Goal: Task Accomplishment & Management: Complete application form

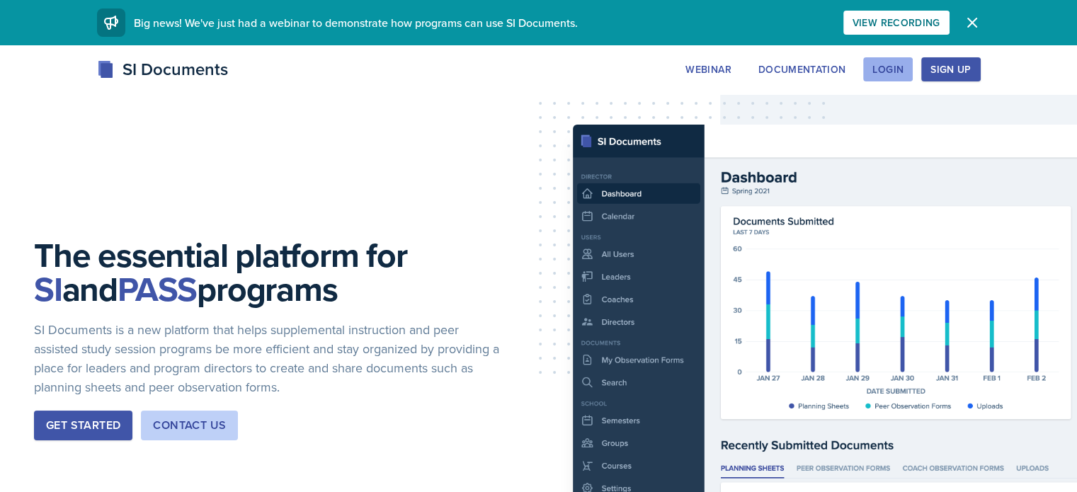
click at [903, 65] on div "Login" at bounding box center [887, 69] width 31 height 11
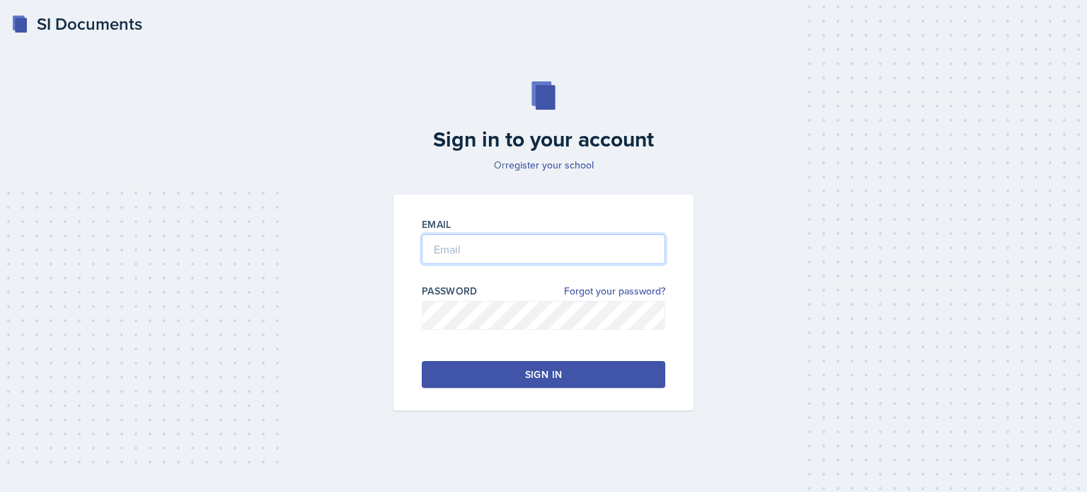
type input "[EMAIL_ADDRESS][DOMAIN_NAME]"
click at [592, 365] on button "Sign in" at bounding box center [544, 374] width 244 height 27
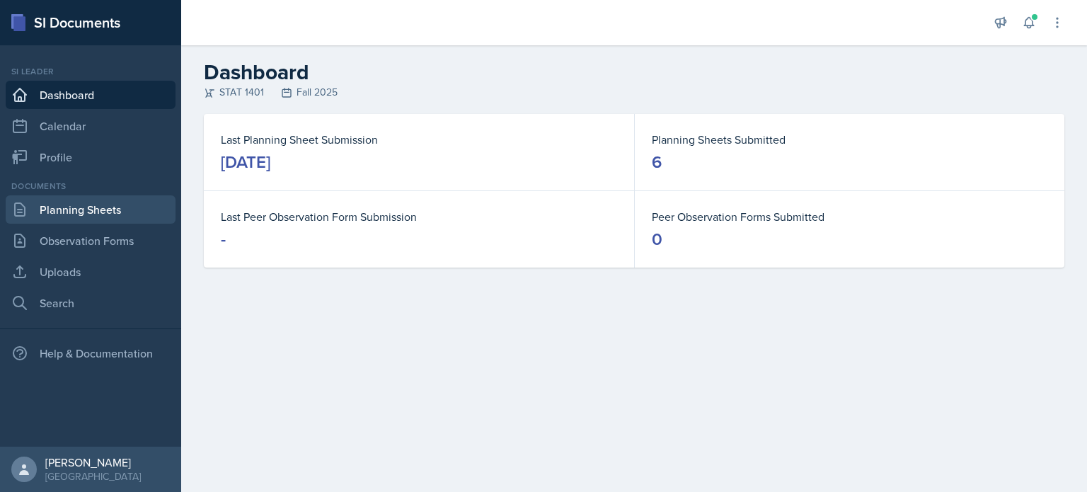
click at [80, 217] on link "Planning Sheets" at bounding box center [91, 209] width 170 height 28
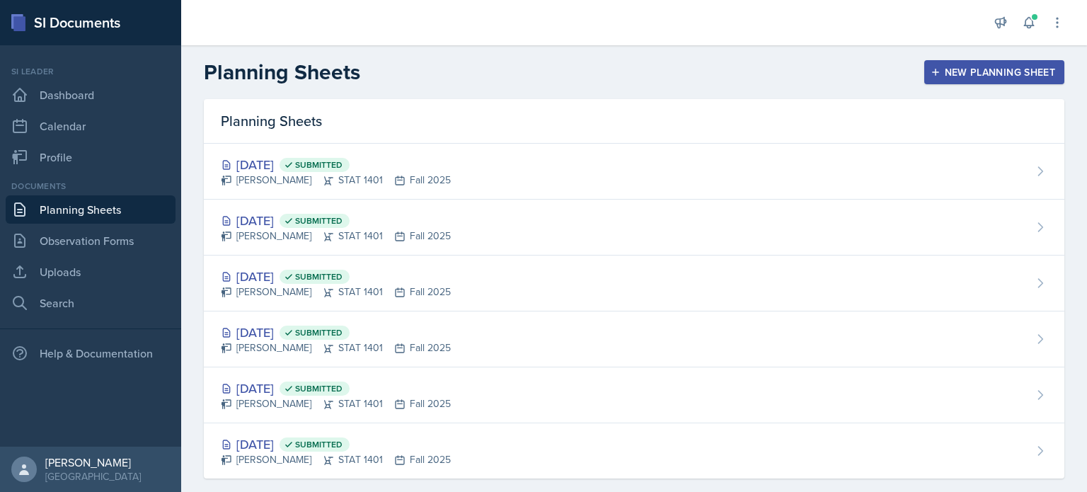
click at [959, 71] on div "New Planning Sheet" at bounding box center [995, 72] width 122 height 11
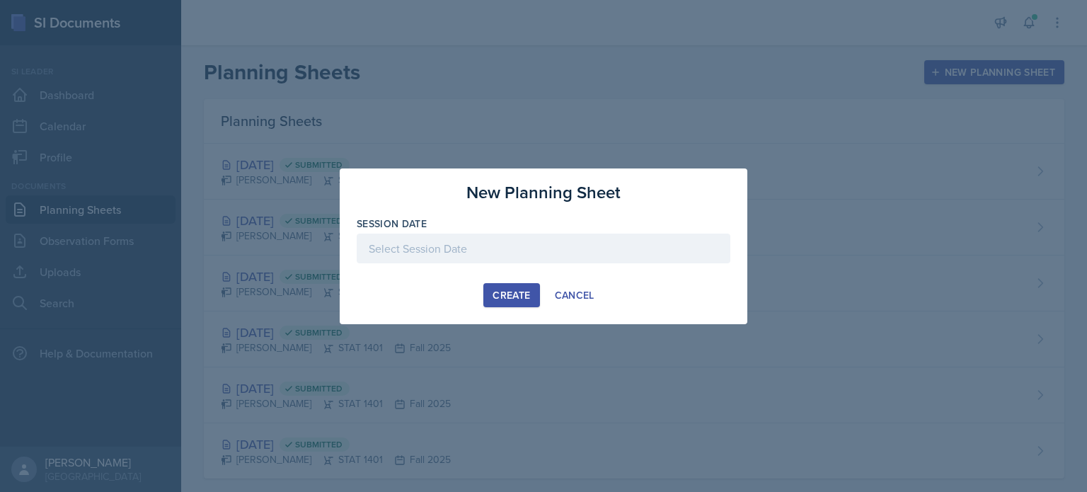
click at [530, 251] on div at bounding box center [544, 249] width 374 height 30
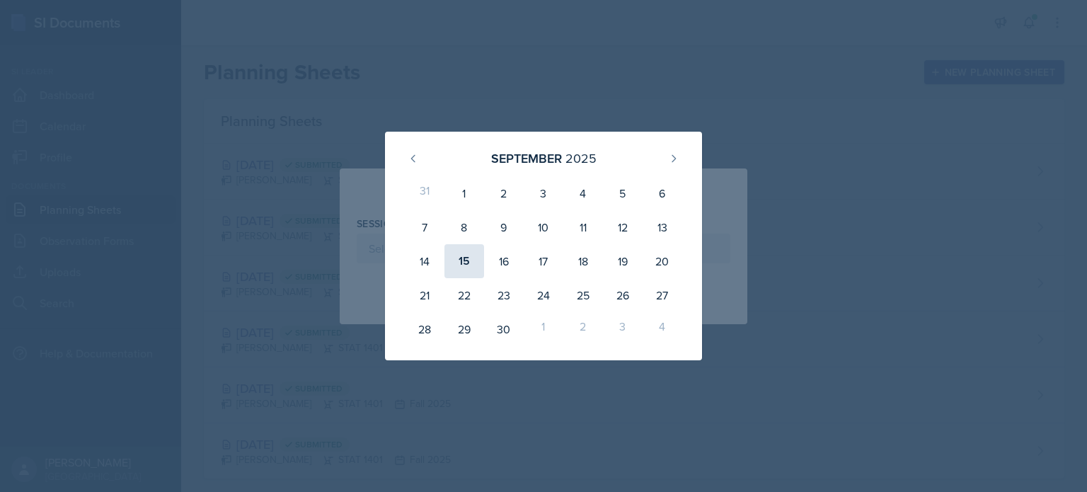
click at [470, 265] on div "15" at bounding box center [465, 261] width 40 height 34
type input "[DATE]"
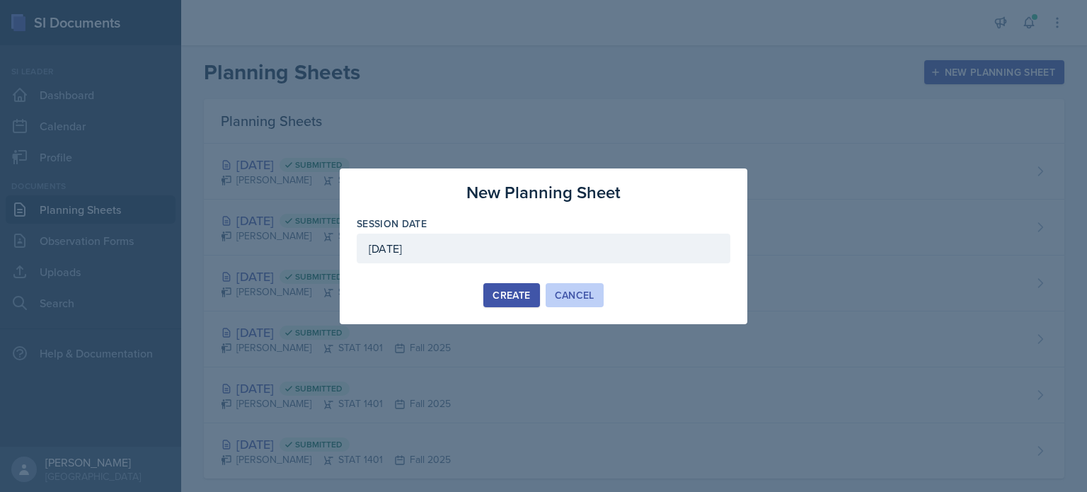
click at [549, 290] on button "Cancel" at bounding box center [575, 295] width 58 height 24
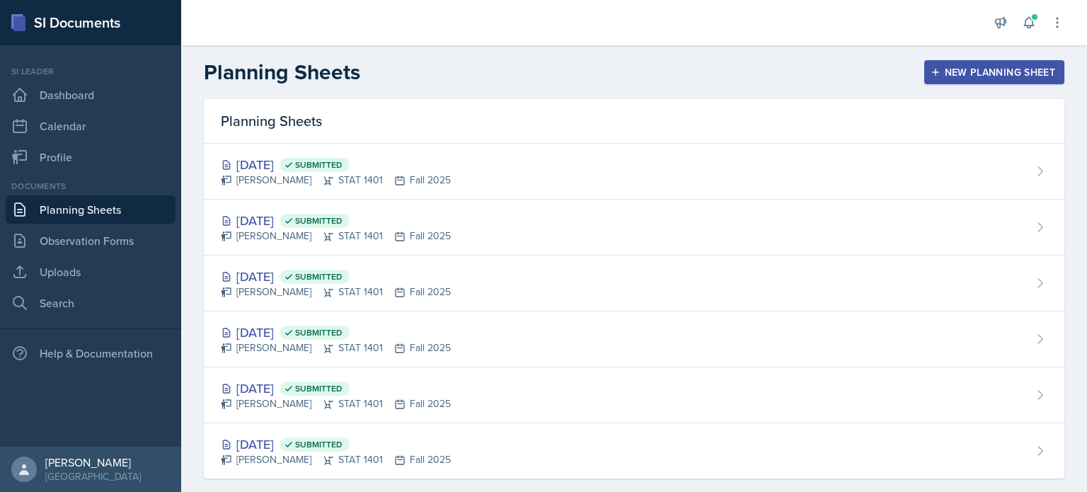
click at [961, 76] on div "New Planning Sheet" at bounding box center [995, 72] width 122 height 11
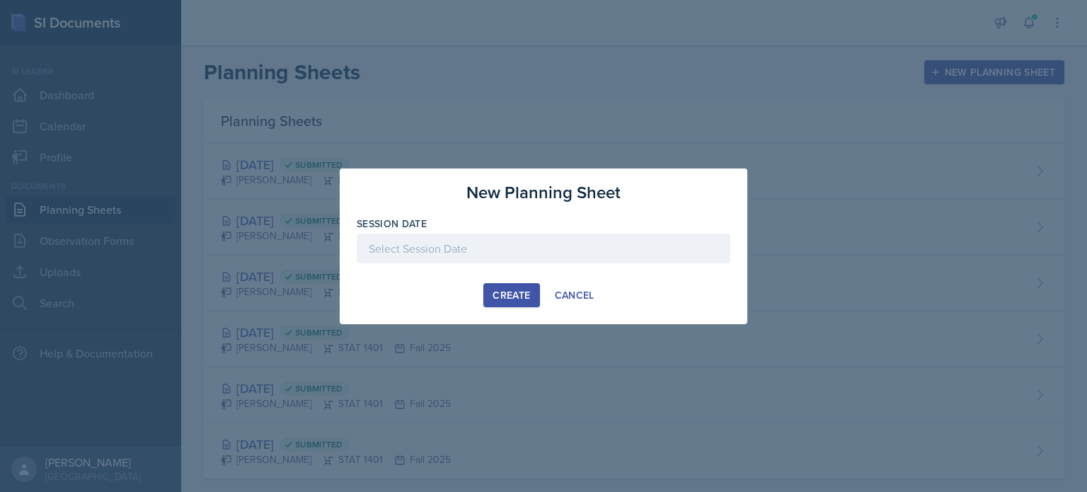
click at [504, 255] on div at bounding box center [544, 249] width 374 height 30
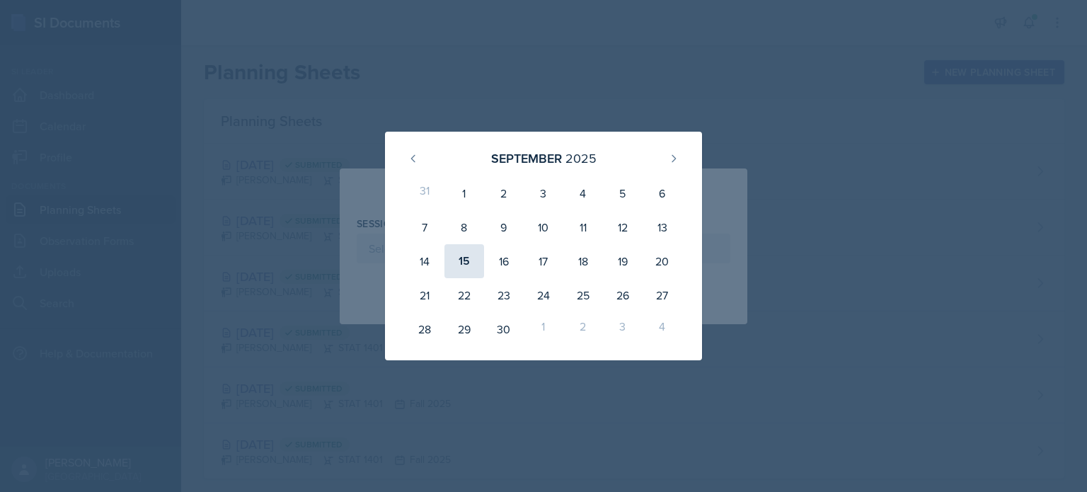
click at [464, 265] on div "15" at bounding box center [465, 261] width 40 height 34
type input "[DATE]"
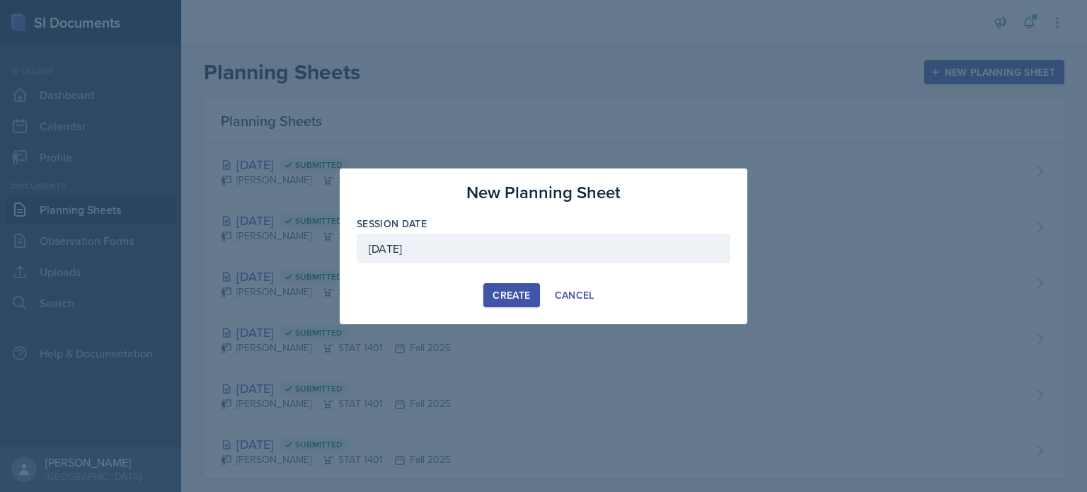
click at [505, 299] on div "Create" at bounding box center [512, 295] width 38 height 11
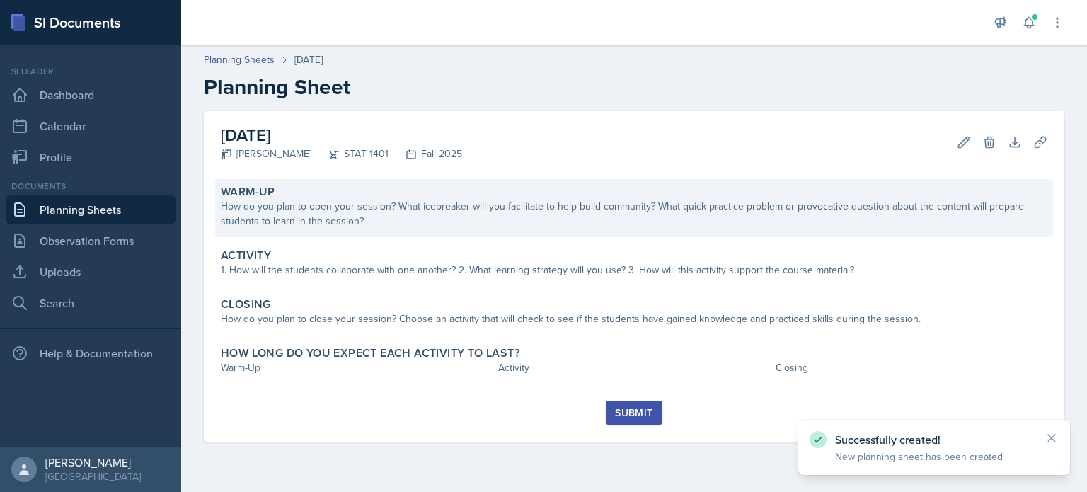
click at [544, 223] on div "How do you plan to open your session? What icebreaker will you facilitate to he…" at bounding box center [634, 214] width 827 height 30
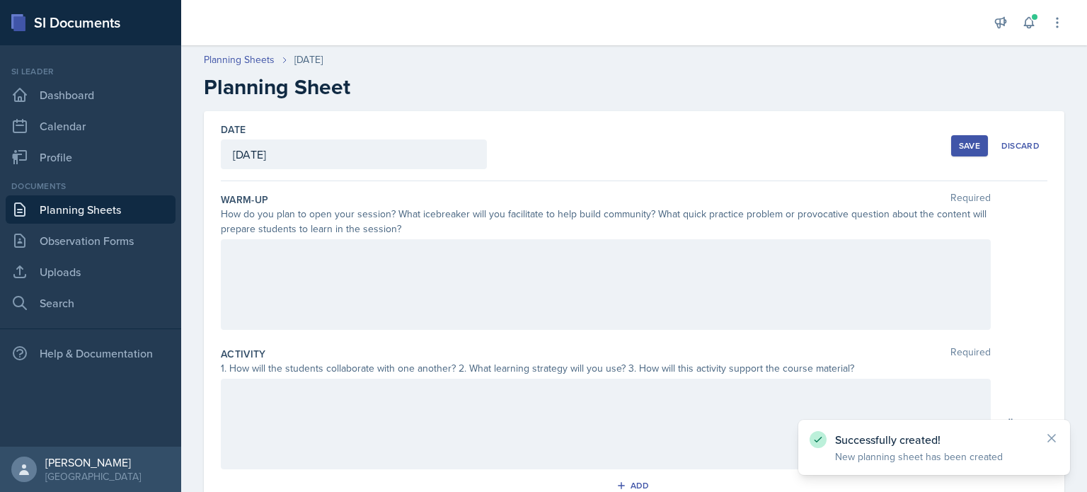
click at [541, 258] on div at bounding box center [606, 284] width 770 height 91
click at [541, 258] on div at bounding box center [606, 255] width 746 height 23
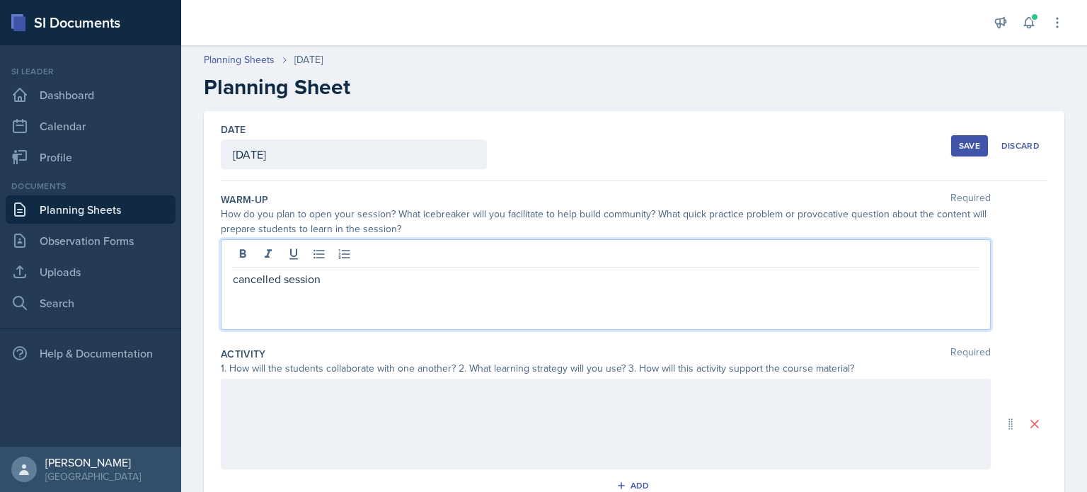
click at [309, 282] on p "cancelled session" at bounding box center [606, 278] width 746 height 17
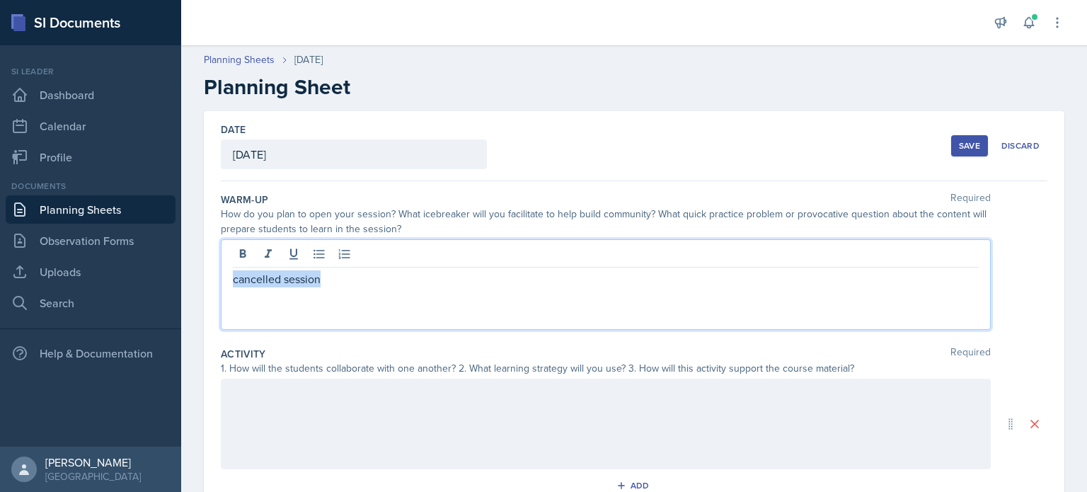
copy p "cancelled session"
click at [975, 135] on button "Save" at bounding box center [969, 145] width 37 height 21
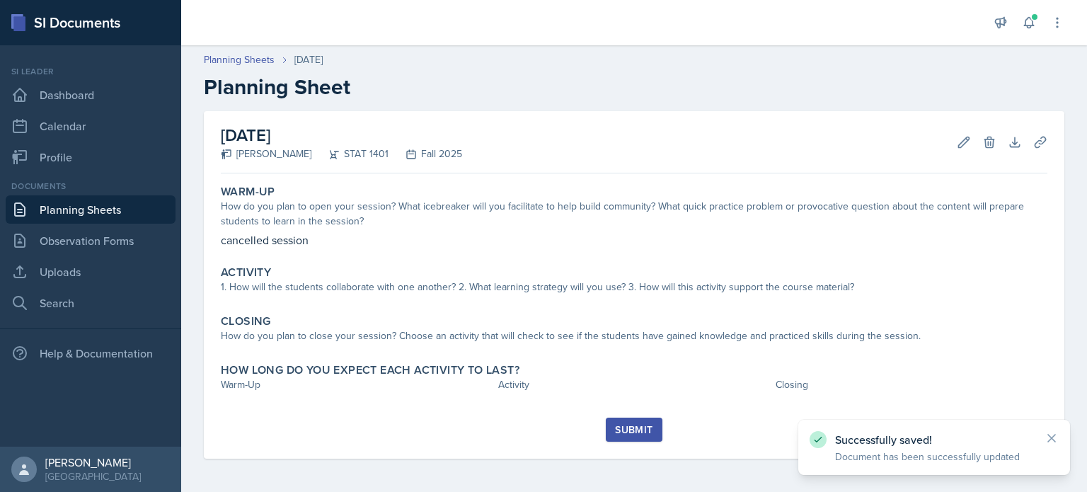
click at [624, 444] on div "Submit" at bounding box center [634, 438] width 827 height 41
click at [626, 428] on div "Submit" at bounding box center [634, 429] width 38 height 11
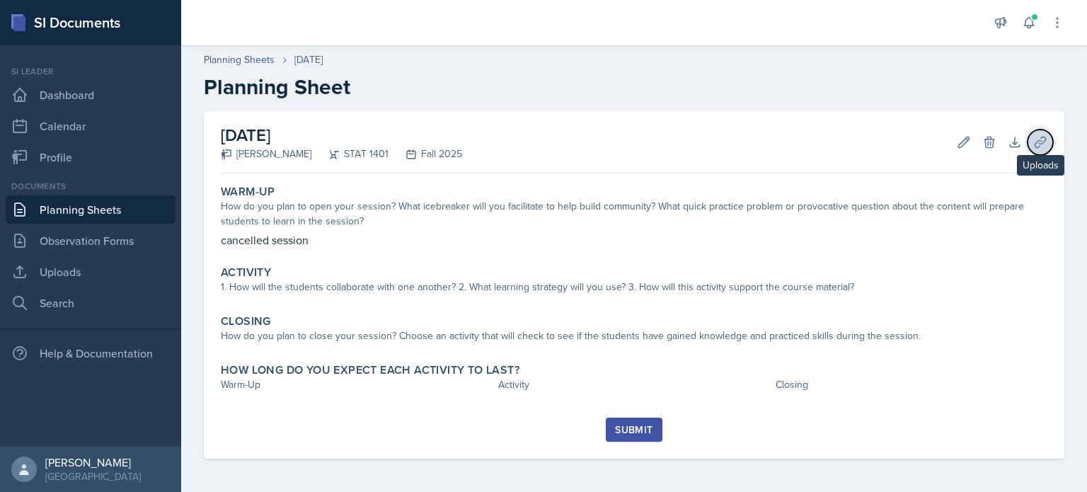
click at [1043, 147] on icon at bounding box center [1041, 142] width 14 height 14
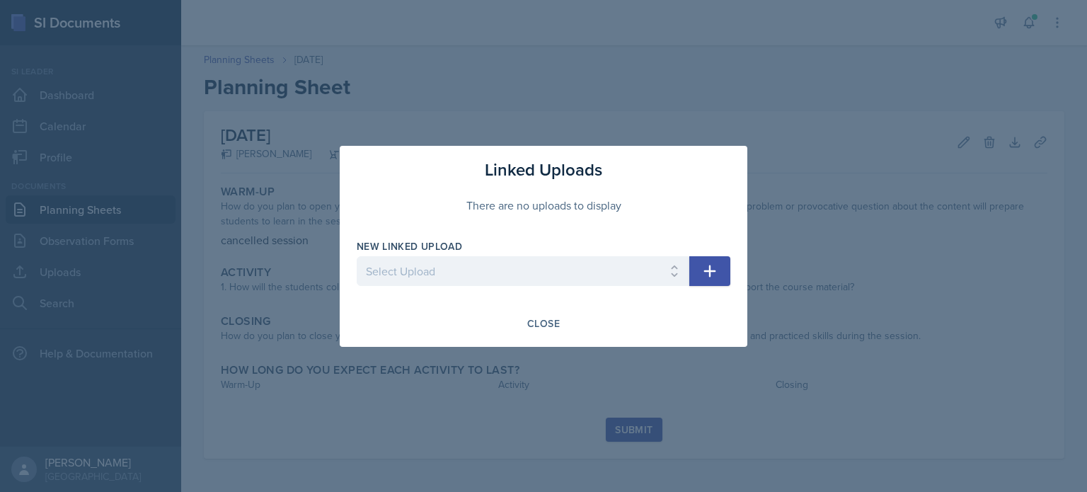
click at [705, 270] on icon "button" at bounding box center [710, 271] width 17 height 17
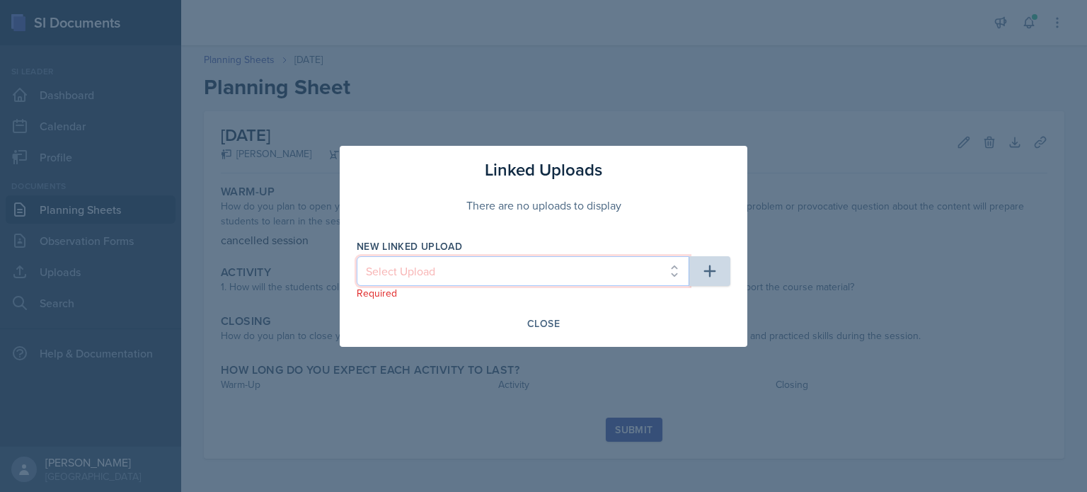
click at [643, 274] on select "Select Upload SI mock session planning ppt SI SESSION 8/25 PPT SI SESSION 8/27 …" at bounding box center [523, 271] width 333 height 30
select select "cd72666d-1b2e-4f7c-b423-240d384387f8"
click at [357, 256] on select "Select Upload SI mock session planning ppt SI SESSION 8/25 PPT SI SESSION 8/27 …" at bounding box center [523, 271] width 333 height 30
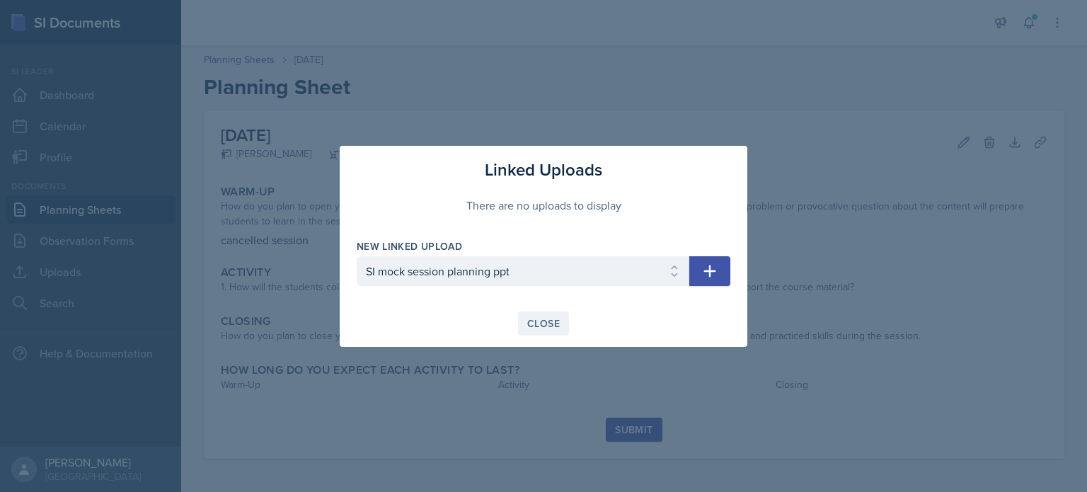
click at [563, 328] on button "Close" at bounding box center [543, 323] width 51 height 24
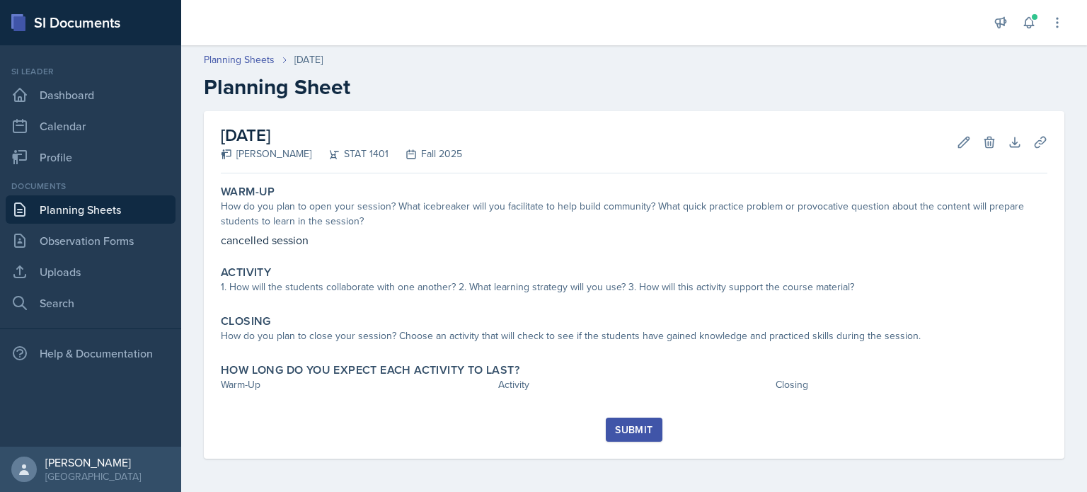
click at [651, 424] on div "Submit" at bounding box center [634, 429] width 38 height 11
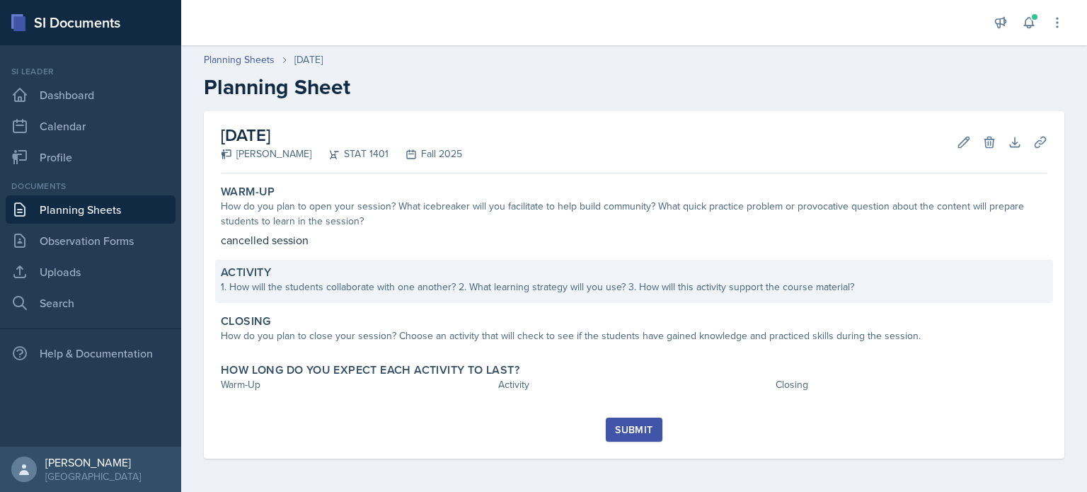
click at [754, 291] on div "1. How will the students collaborate with one another? 2. What learning strateg…" at bounding box center [634, 287] width 827 height 15
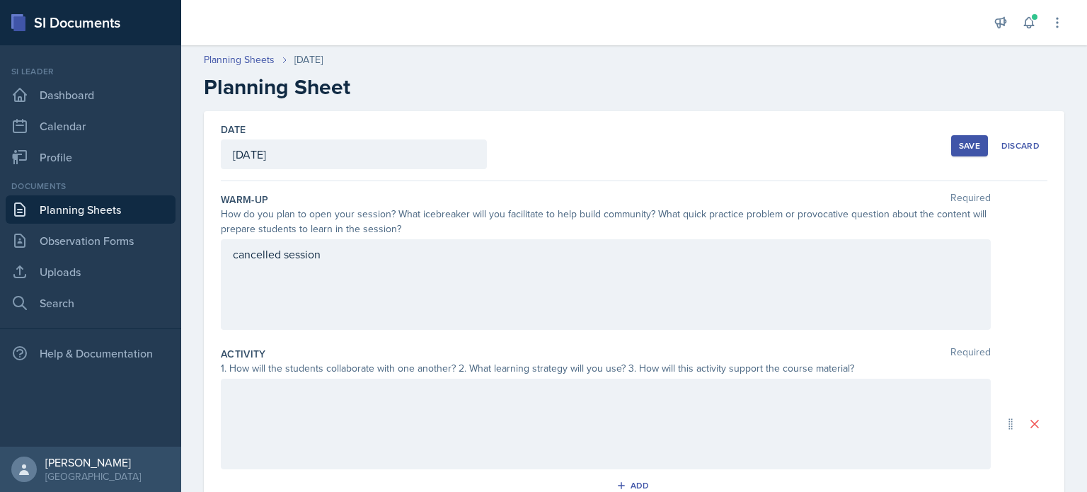
click at [524, 428] on div at bounding box center [606, 424] width 770 height 91
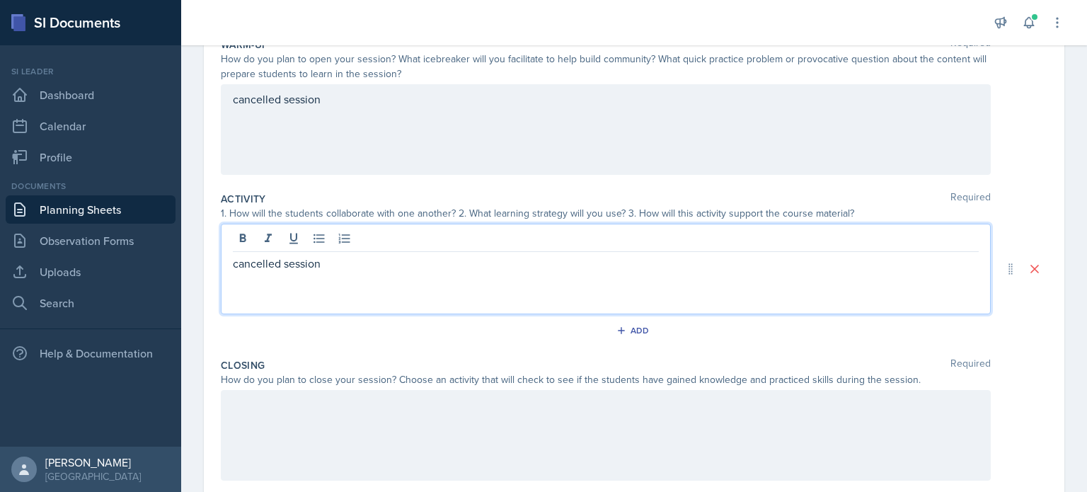
click at [524, 428] on div at bounding box center [606, 435] width 770 height 91
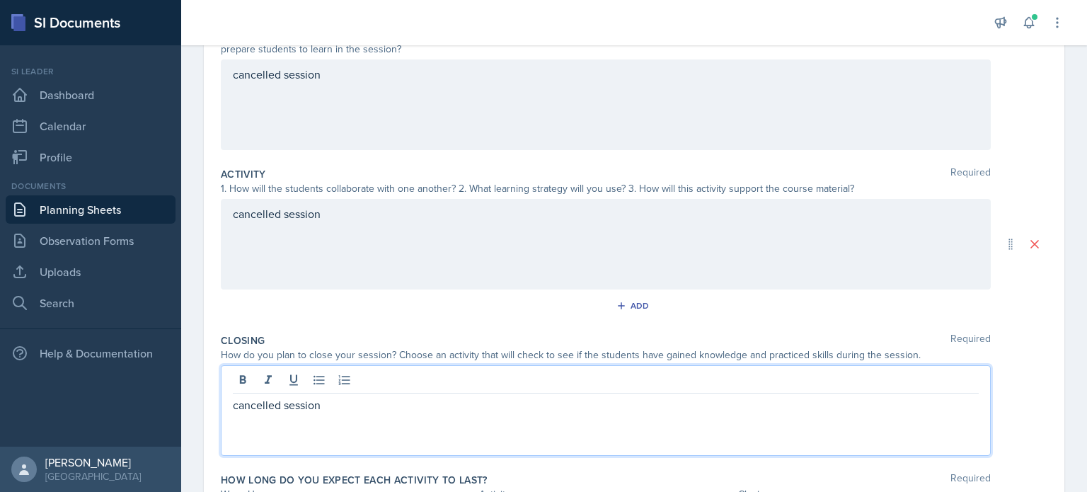
scroll to position [277, 0]
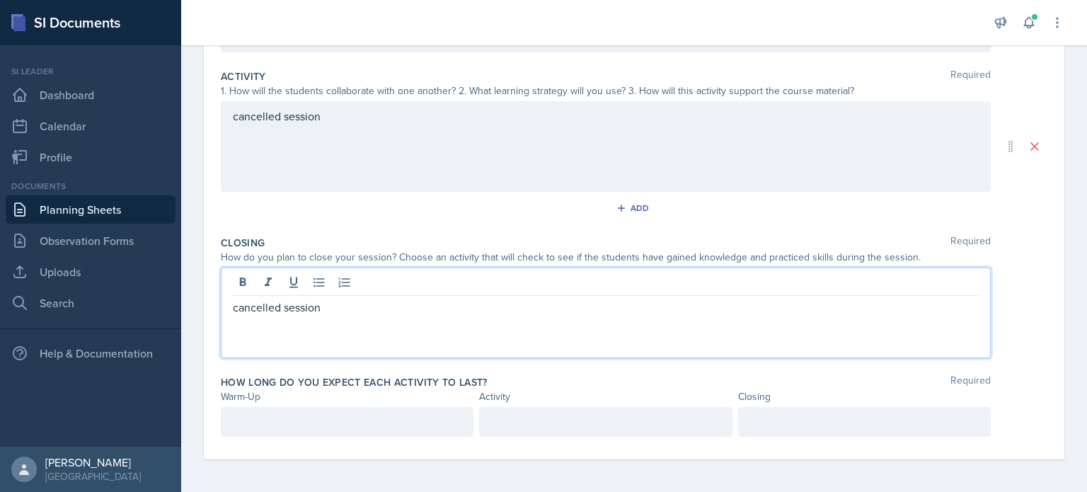
click at [479, 470] on div "Date [DATE] [DATE] 31 1 2 3 4 5 6 7 8 9 10 11 12 13 14 15 16 17 18 19 20 21 22 …" at bounding box center [634, 164] width 906 height 660
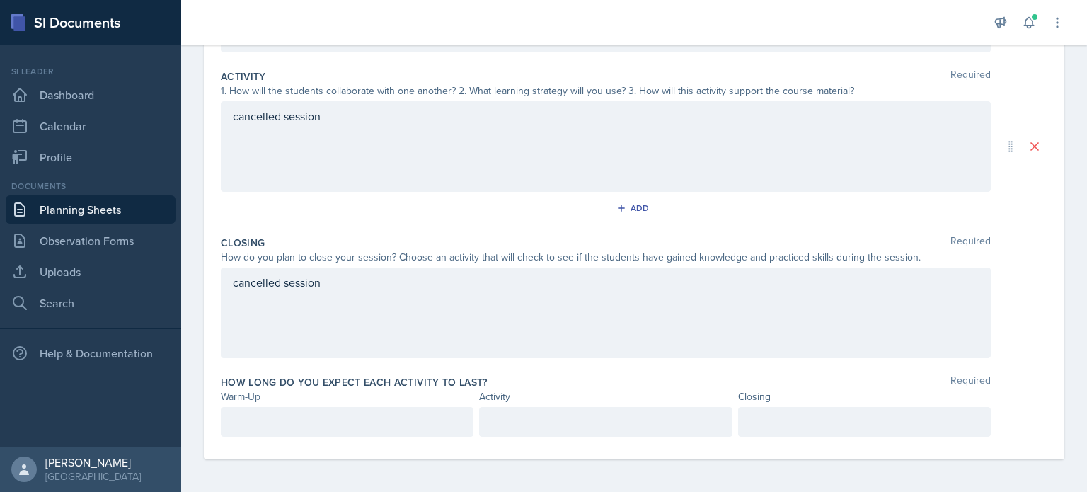
scroll to position [0, 0]
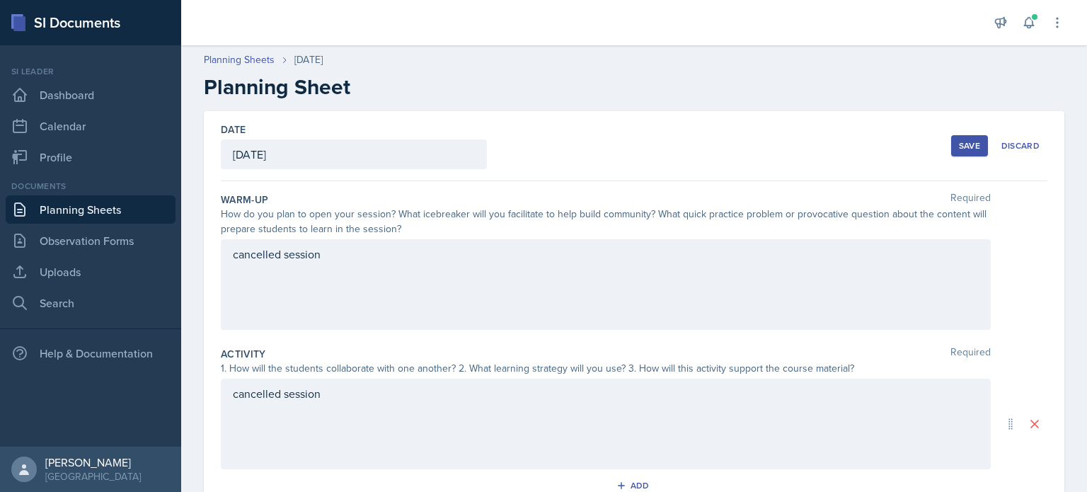
click at [959, 141] on div "Save" at bounding box center [969, 145] width 21 height 11
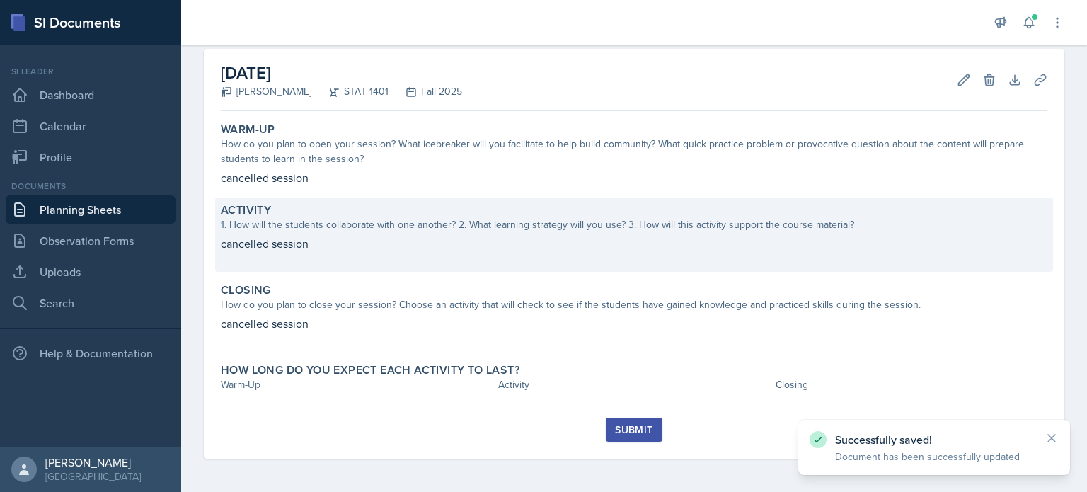
scroll to position [62, 0]
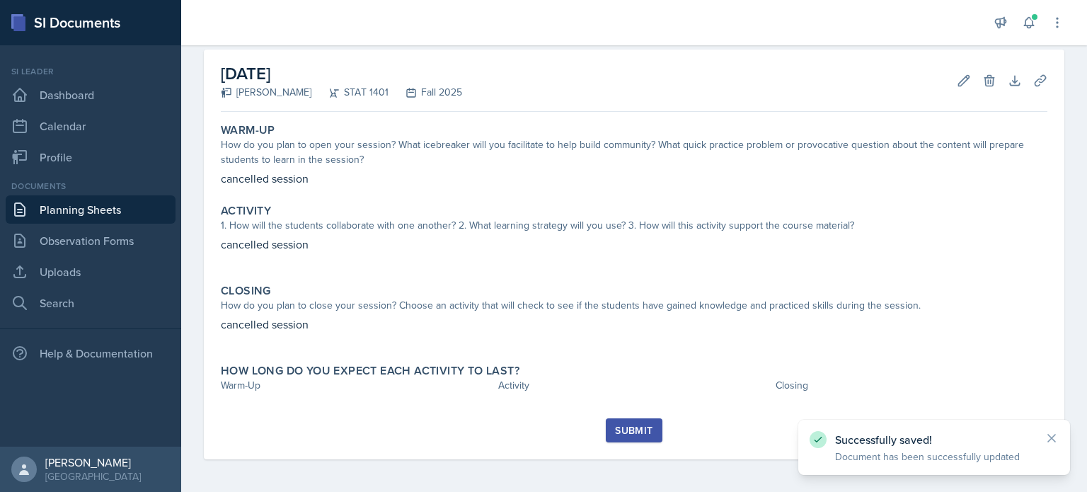
click at [624, 436] on div "Submit" at bounding box center [634, 430] width 38 height 11
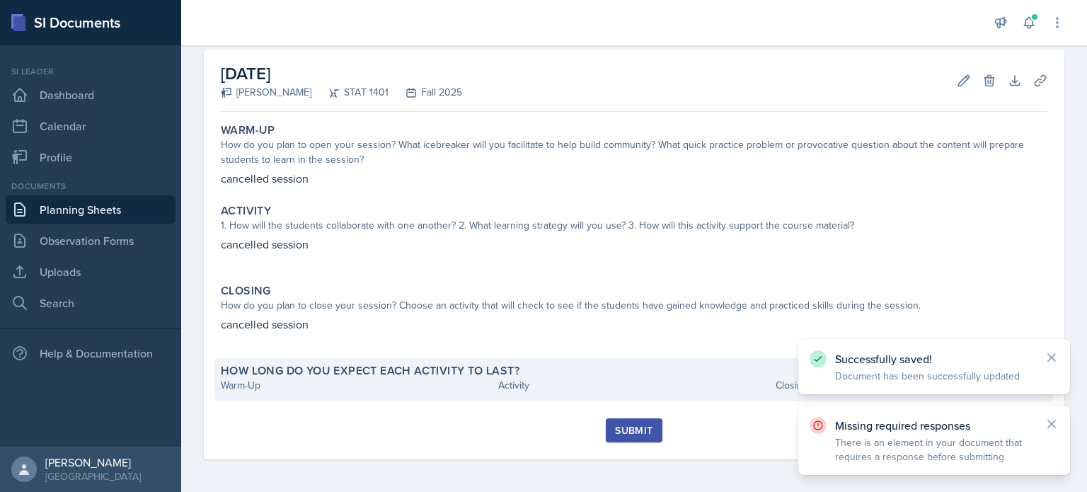
click at [365, 384] on div "Warm-Up" at bounding box center [357, 385] width 272 height 15
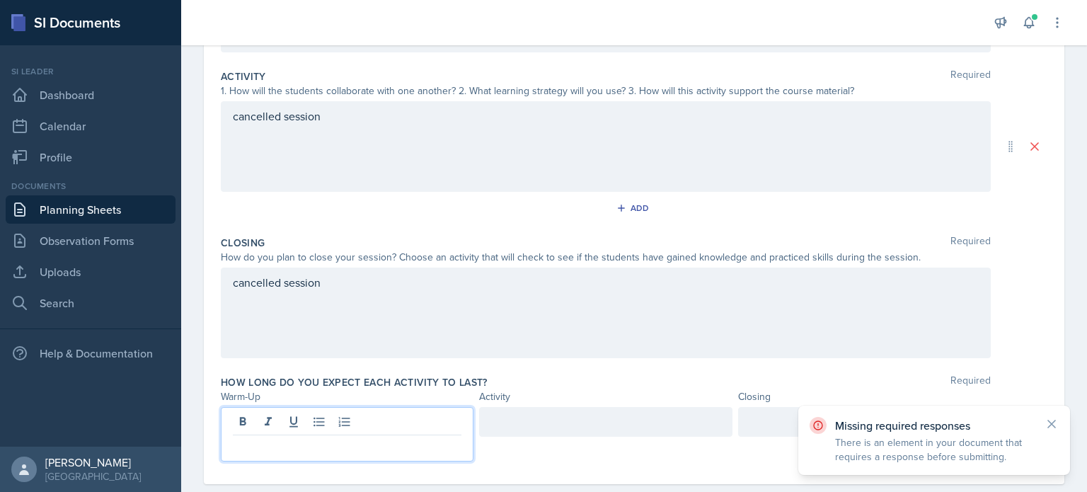
scroll to position [302, 0]
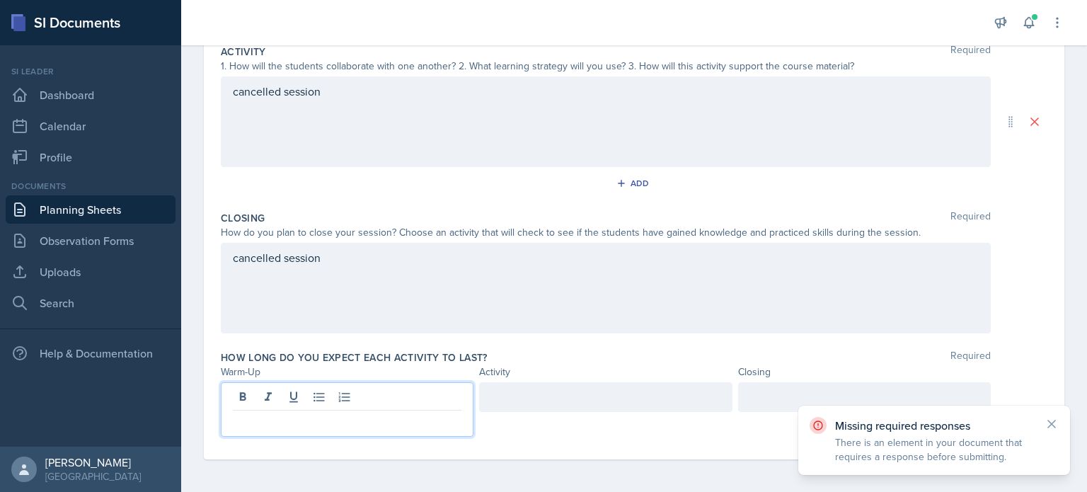
click at [339, 413] on p at bounding box center [347, 421] width 229 height 17
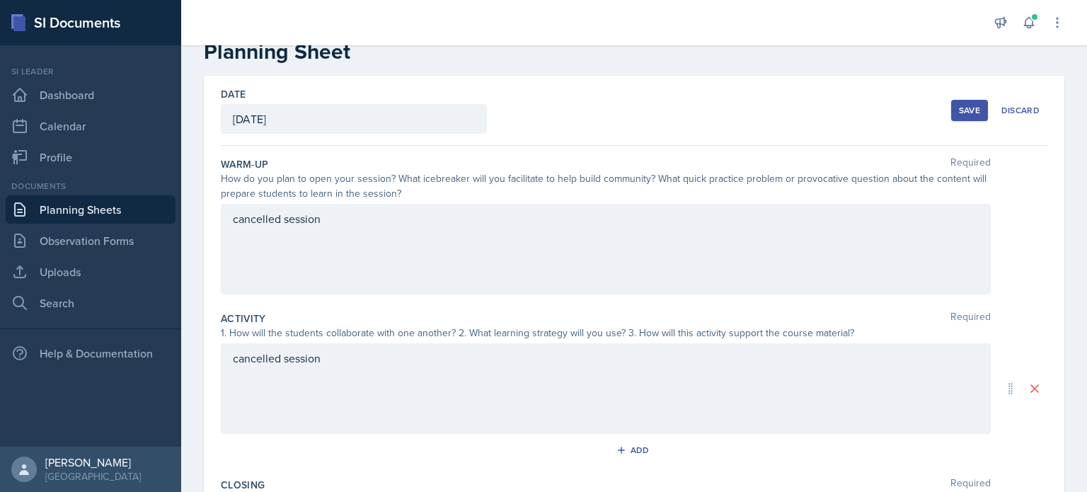
scroll to position [27, 0]
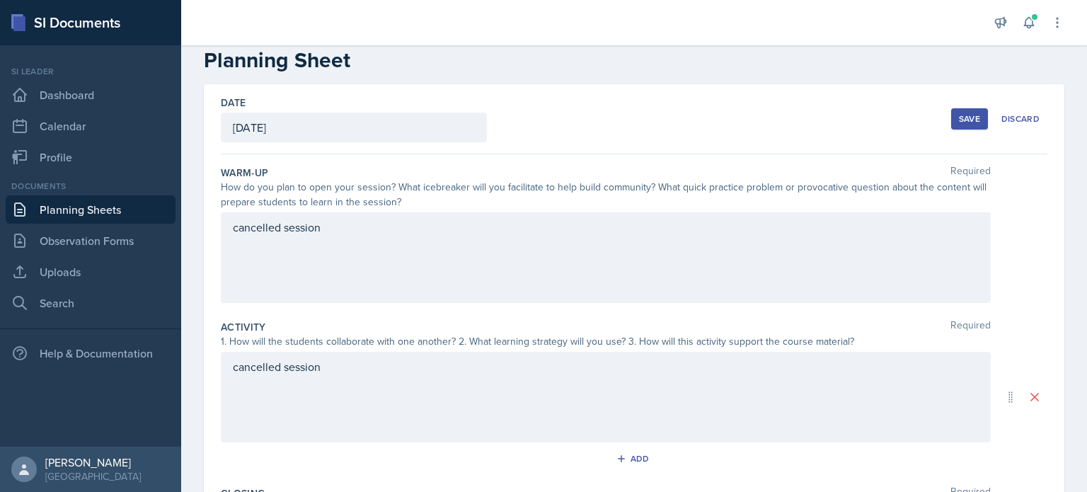
click at [960, 110] on button "Save" at bounding box center [969, 118] width 37 height 21
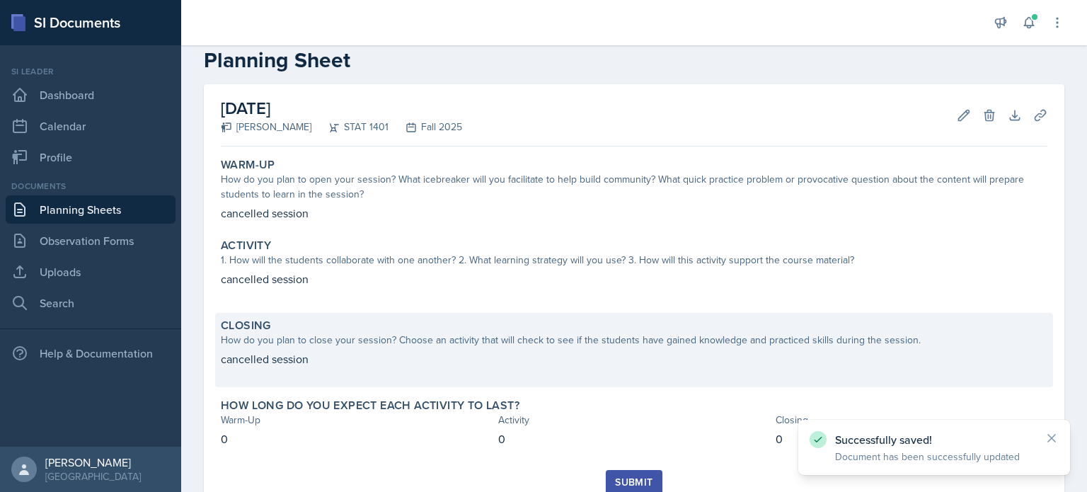
scroll to position [79, 0]
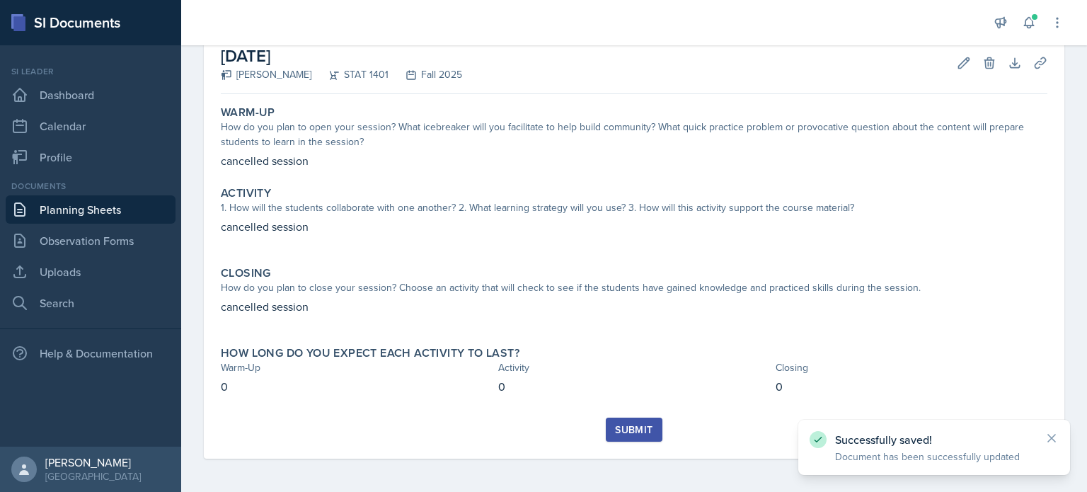
click at [608, 435] on button "Submit" at bounding box center [634, 430] width 56 height 24
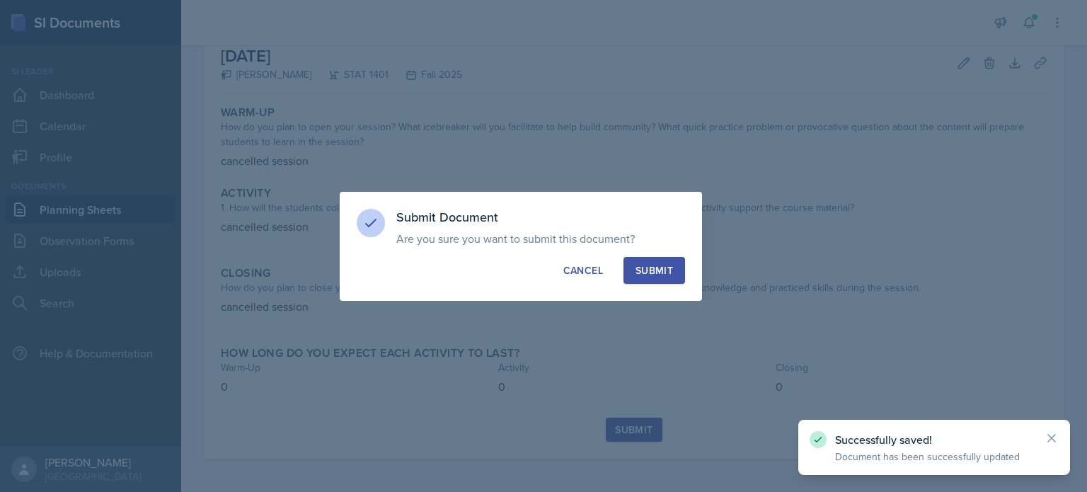
click at [654, 268] on div "Submit" at bounding box center [655, 270] width 38 height 14
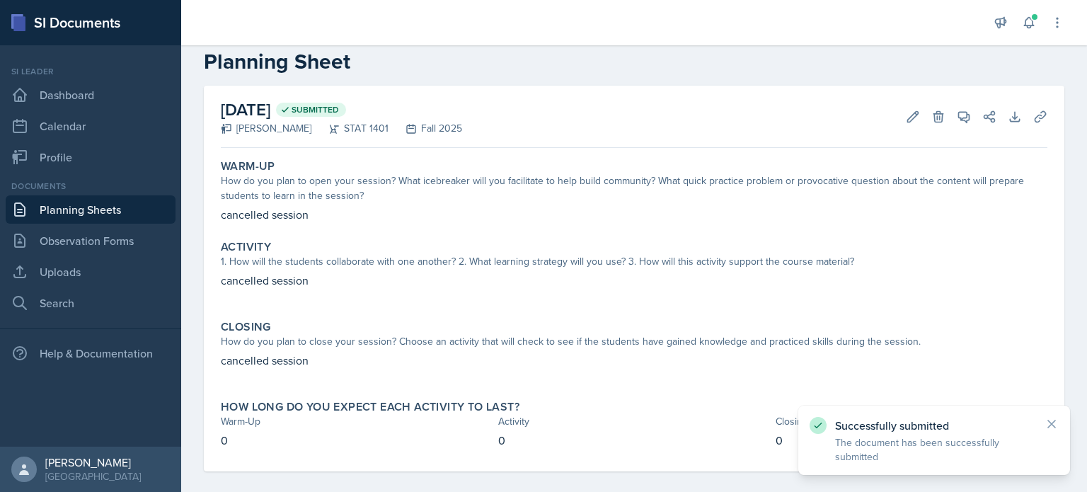
scroll to position [27, 0]
click at [71, 101] on link "Dashboard" at bounding box center [91, 95] width 170 height 28
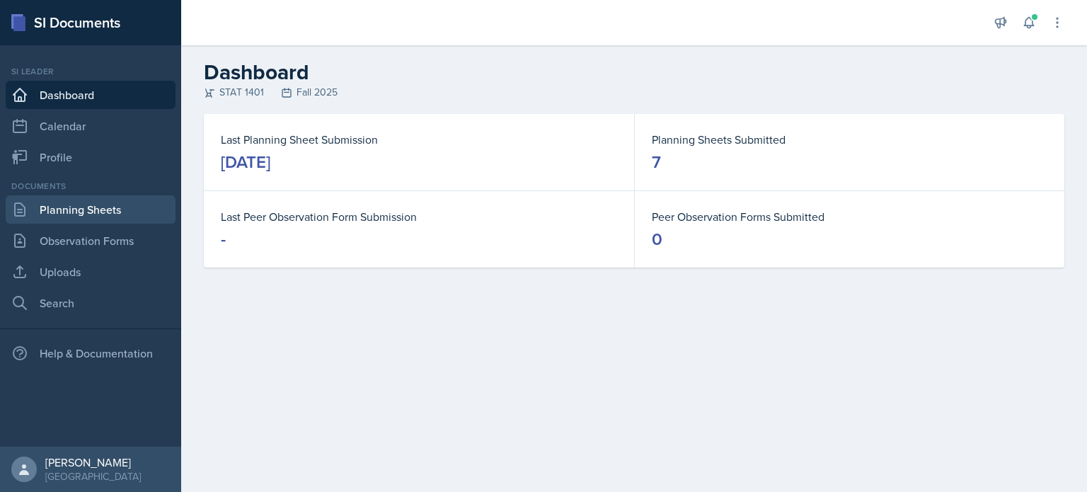
click at [66, 209] on link "Planning Sheets" at bounding box center [91, 209] width 170 height 28
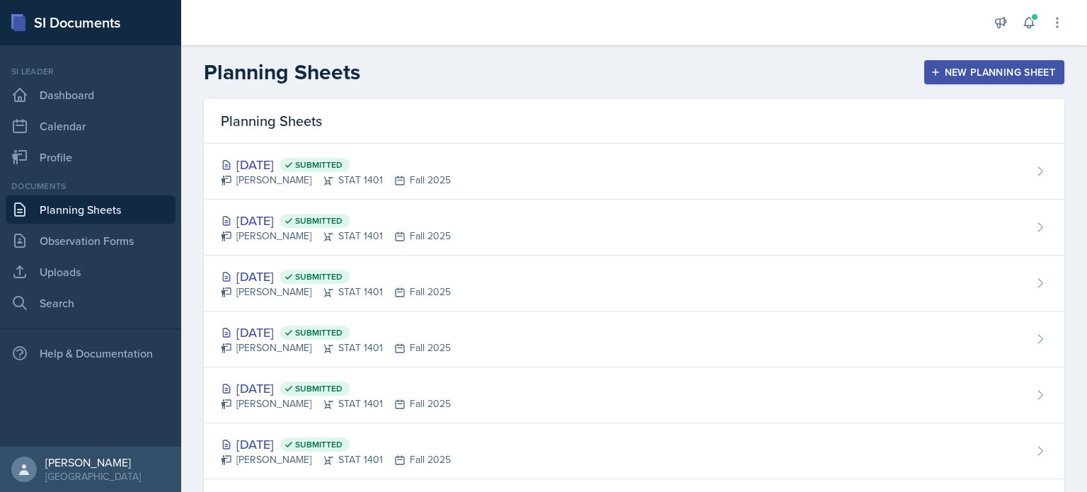
click at [940, 79] on button "New Planning Sheet" at bounding box center [995, 72] width 140 height 24
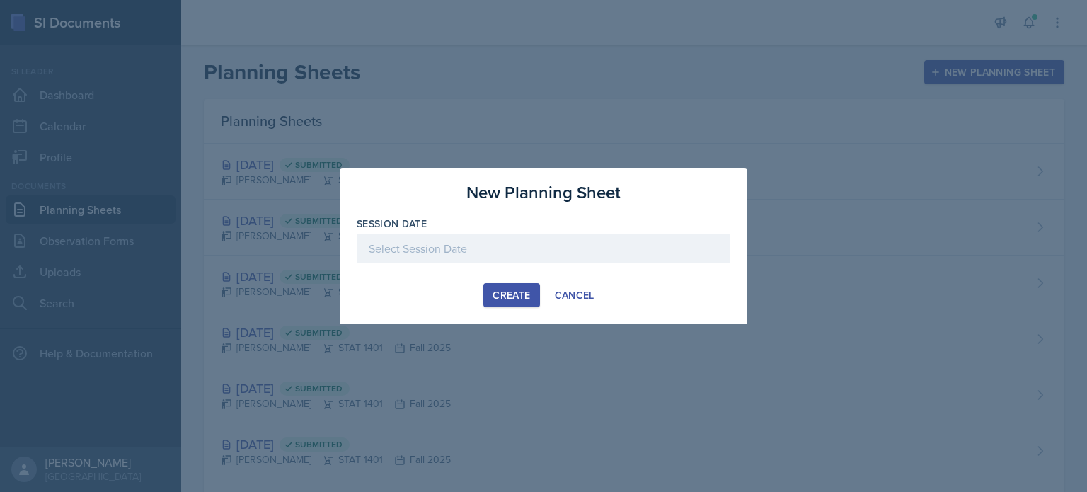
click at [585, 257] on div at bounding box center [544, 249] width 374 height 30
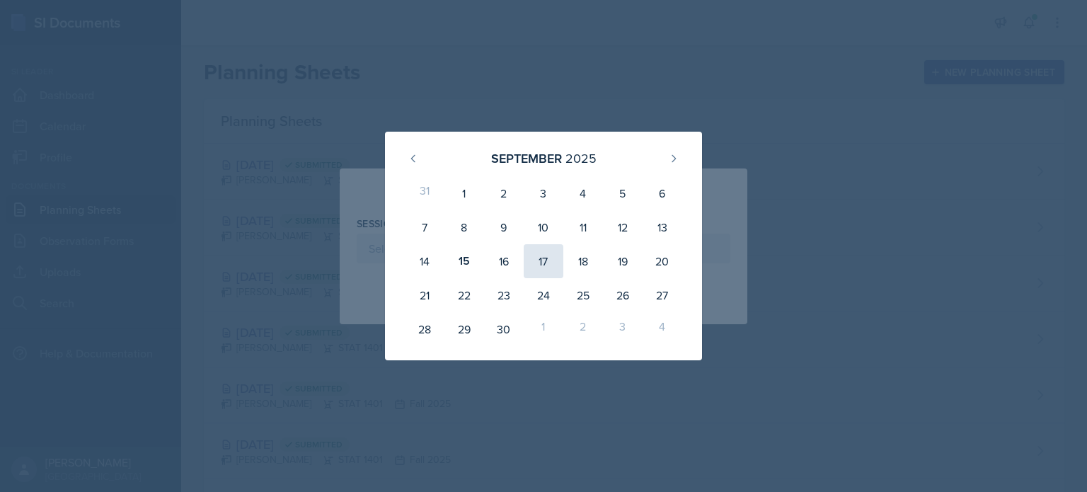
click at [544, 262] on div "17" at bounding box center [544, 261] width 40 height 34
type input "[DATE]"
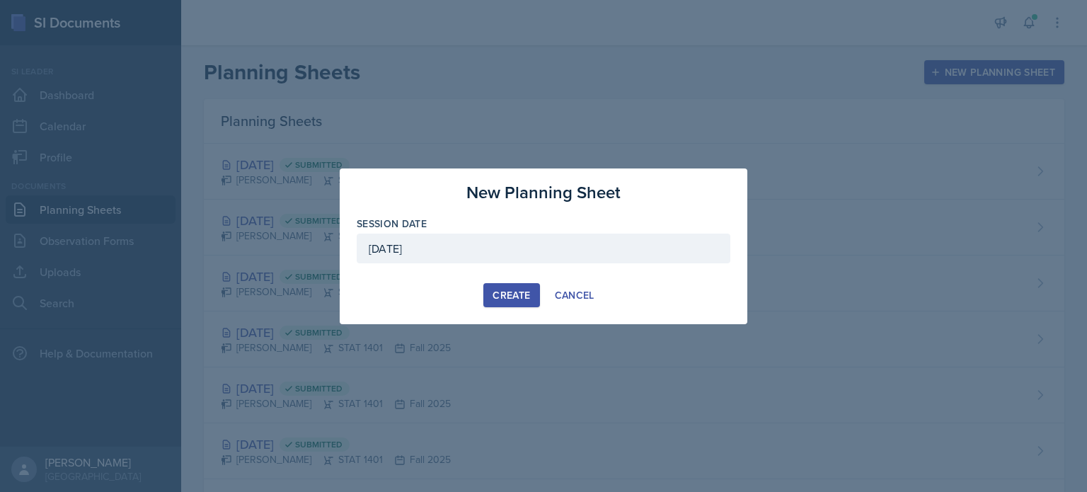
click at [525, 298] on div "Create" at bounding box center [512, 295] width 38 height 11
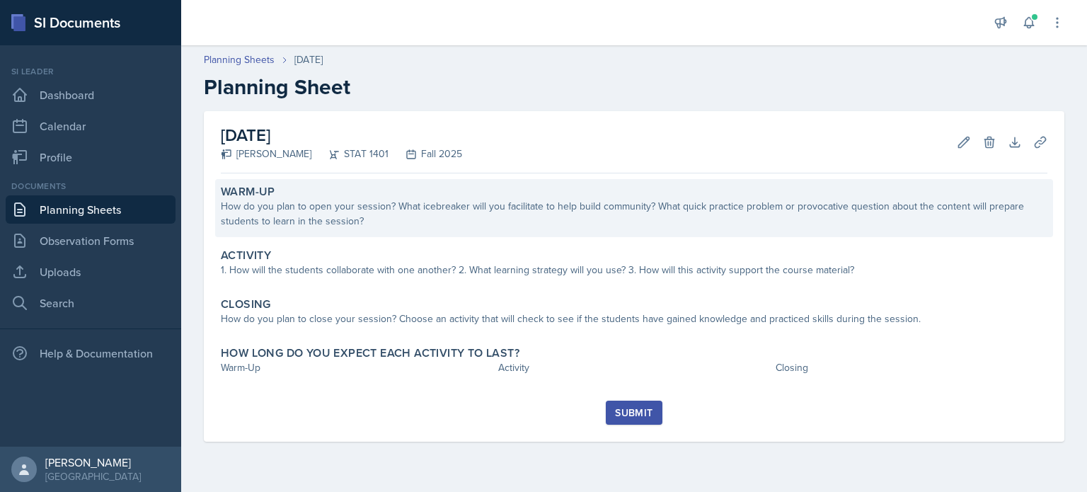
click at [429, 207] on div "How do you plan to open your session? What icebreaker will you facilitate to he…" at bounding box center [634, 214] width 827 height 30
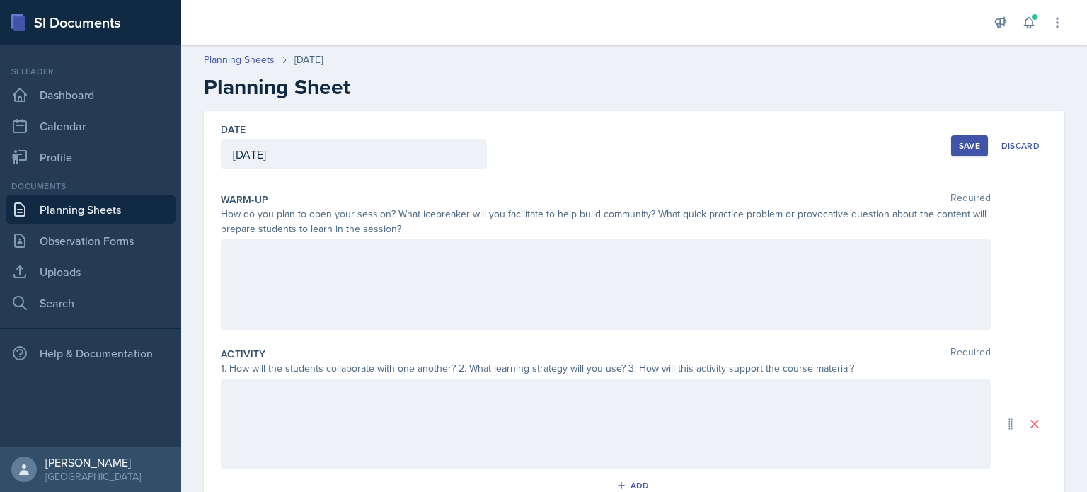
click at [413, 273] on div at bounding box center [606, 284] width 770 height 91
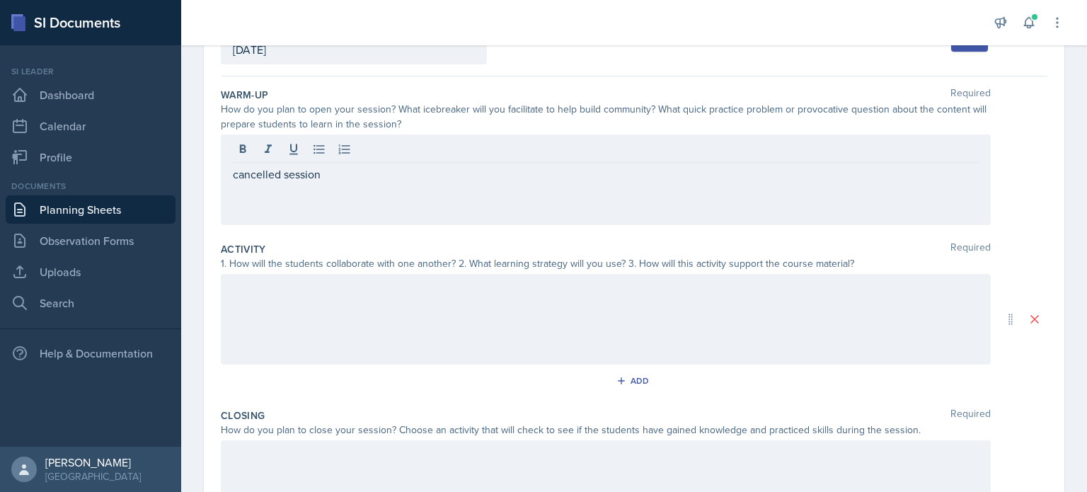
click at [421, 308] on div at bounding box center [606, 319] width 770 height 91
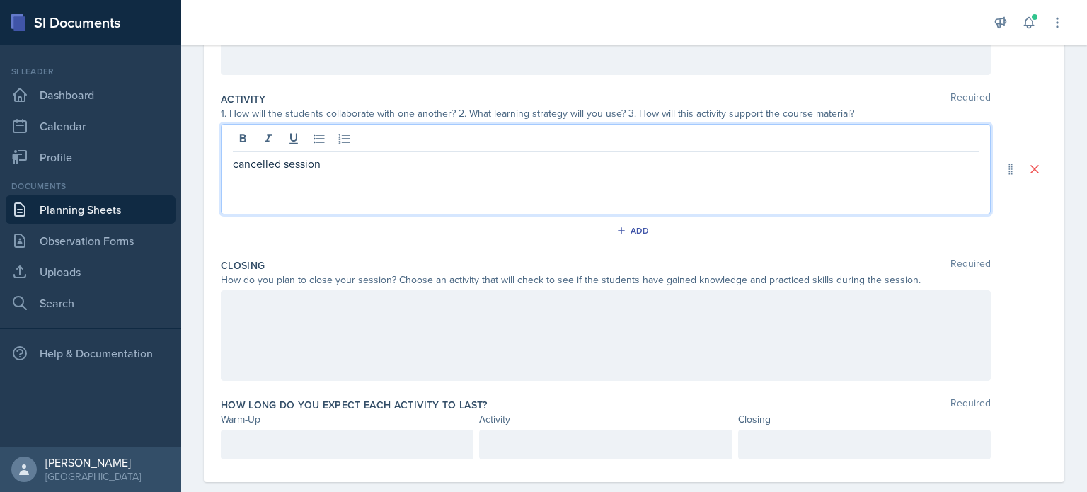
scroll to position [277, 0]
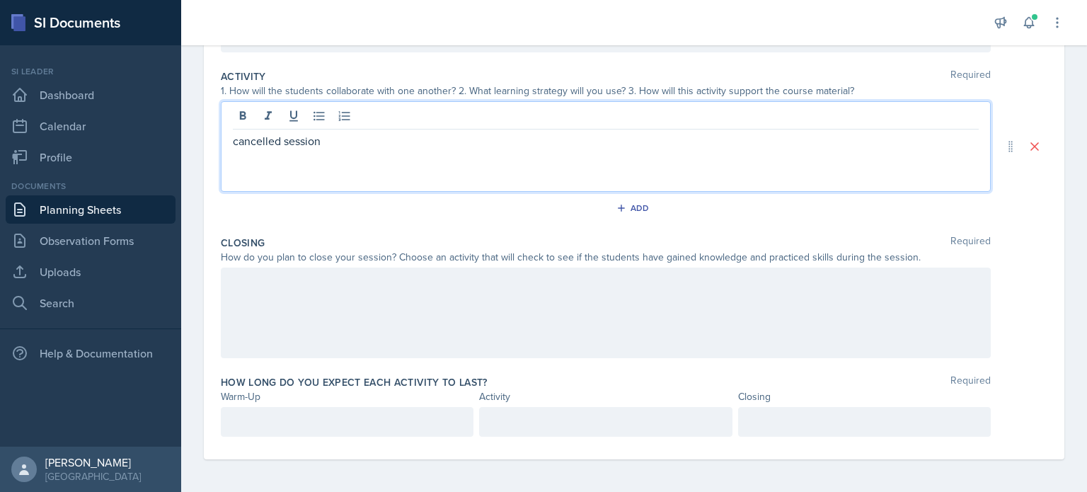
click at [428, 328] on div at bounding box center [606, 313] width 770 height 91
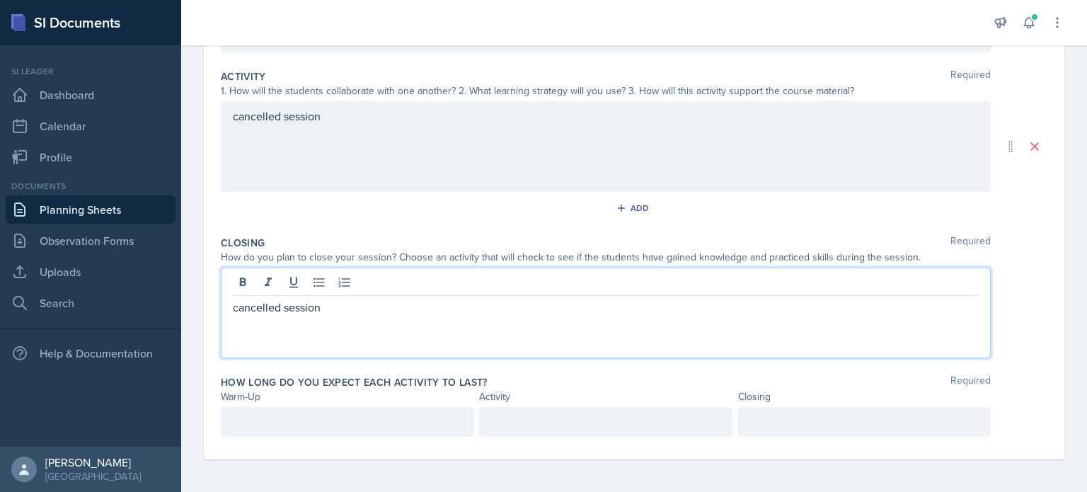
click at [377, 425] on p at bounding box center [347, 421] width 229 height 17
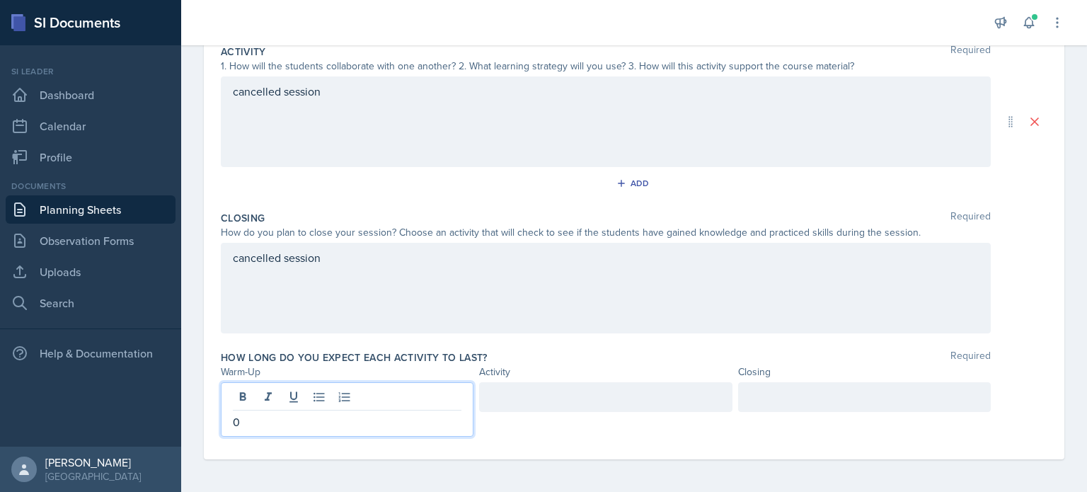
click at [584, 390] on div at bounding box center [605, 397] width 253 height 30
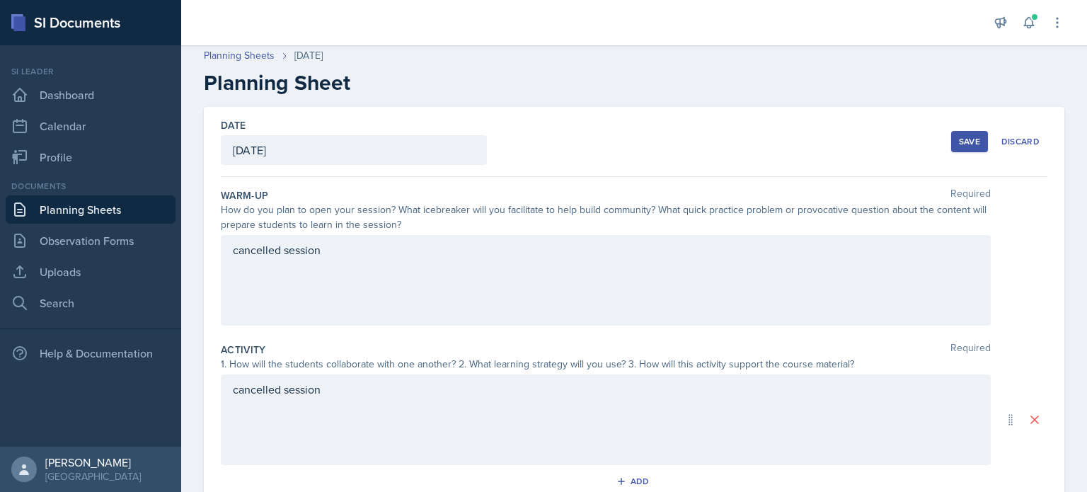
scroll to position [0, 0]
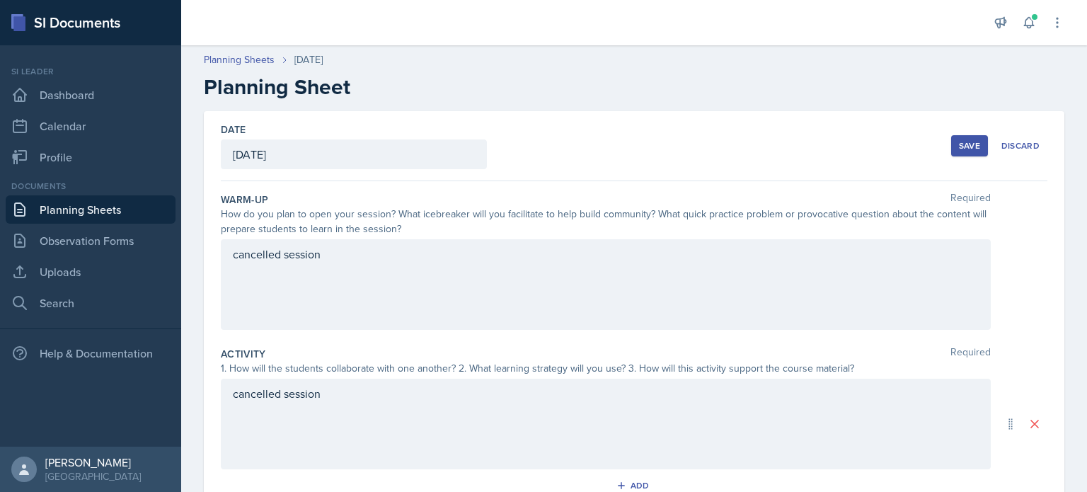
click at [960, 142] on div "Save" at bounding box center [969, 145] width 21 height 11
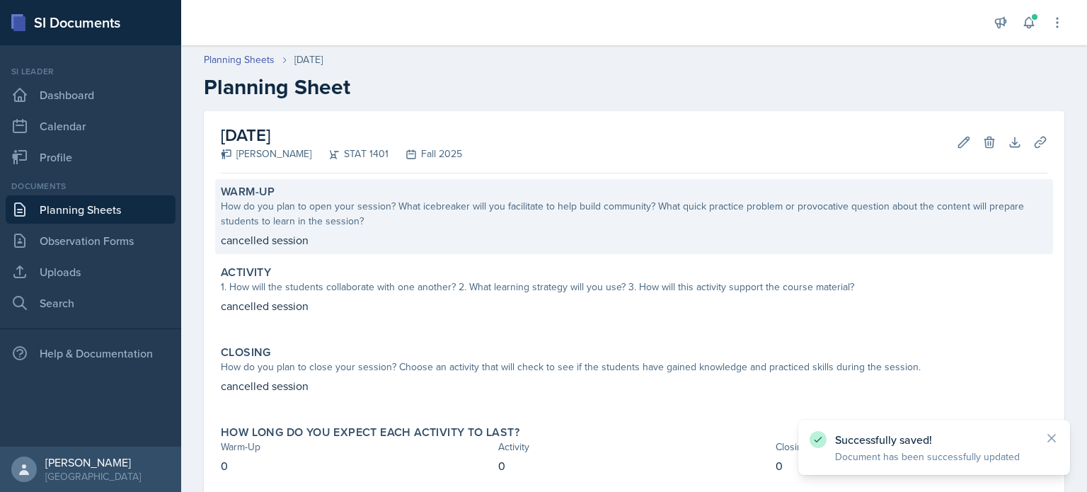
scroll to position [79, 0]
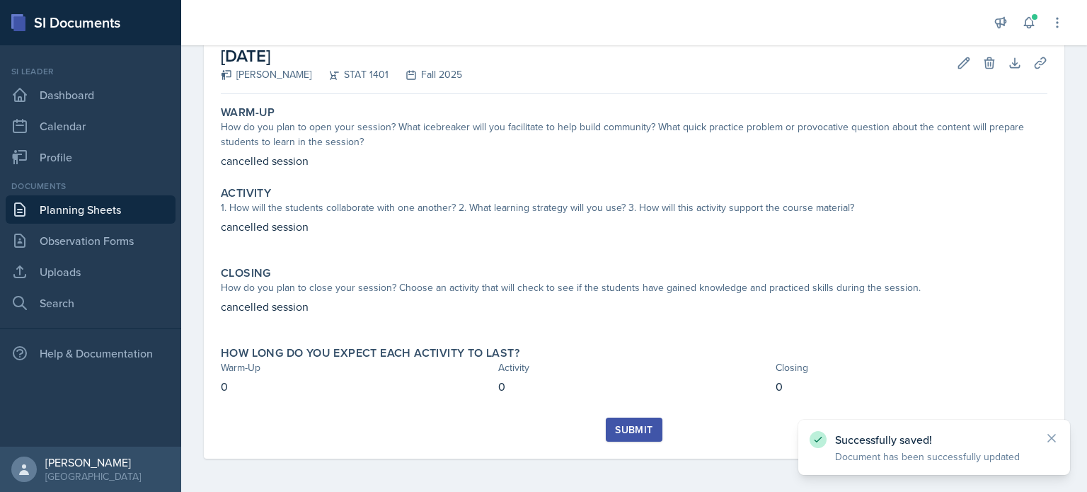
click at [641, 424] on div "Submit" at bounding box center [634, 429] width 38 height 11
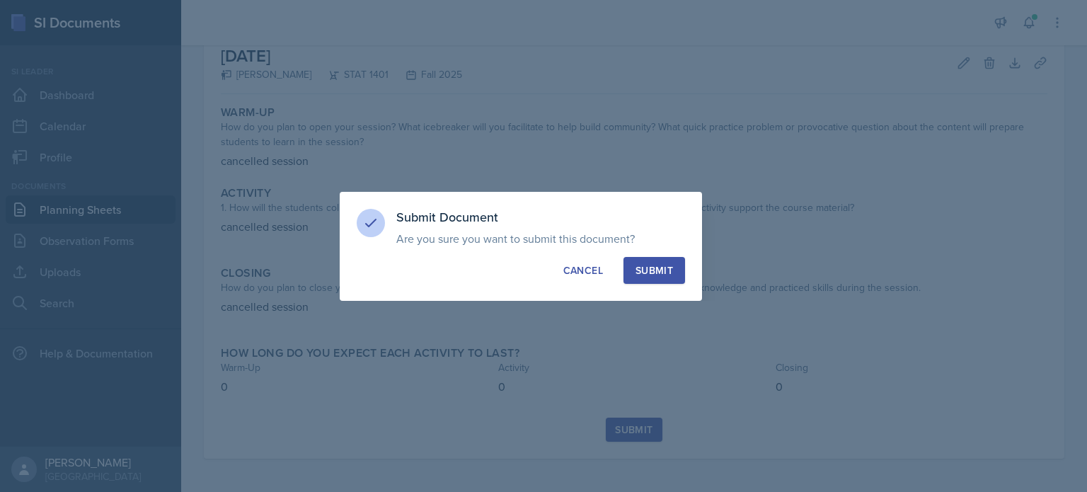
click at [652, 273] on div "Submit" at bounding box center [655, 270] width 38 height 14
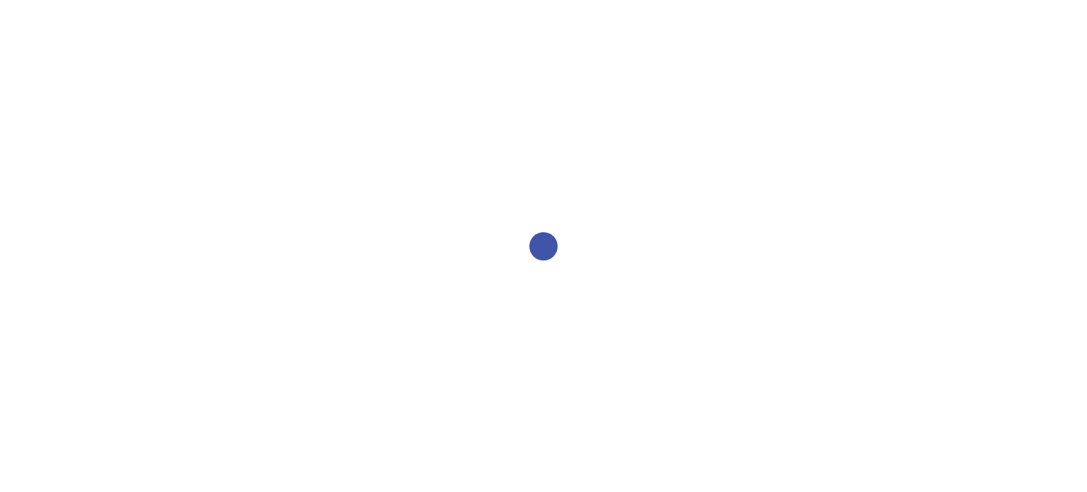
select select "2bed604d-1099-4043-b1bc-2365e8740244"
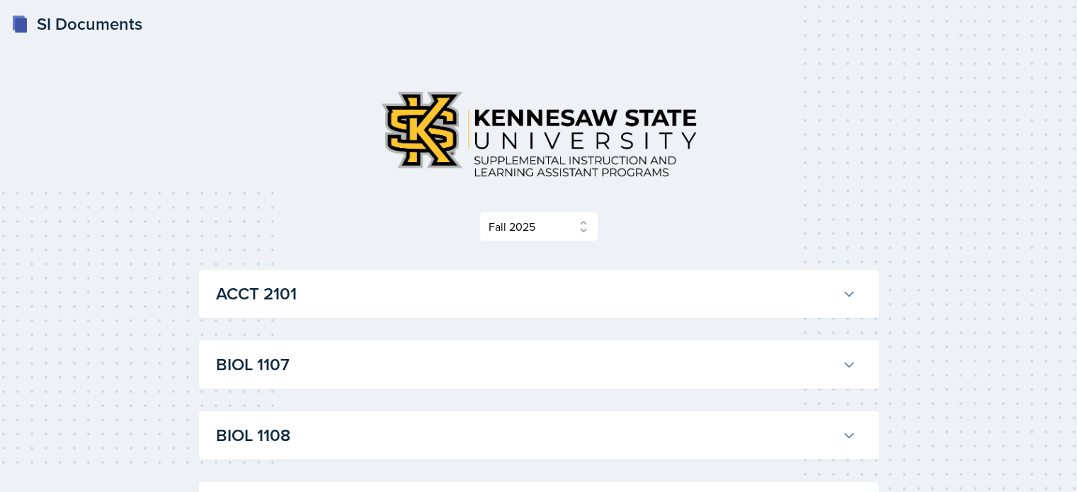
click at [509, 299] on h3 "ACCT 2101" at bounding box center [526, 293] width 620 height 25
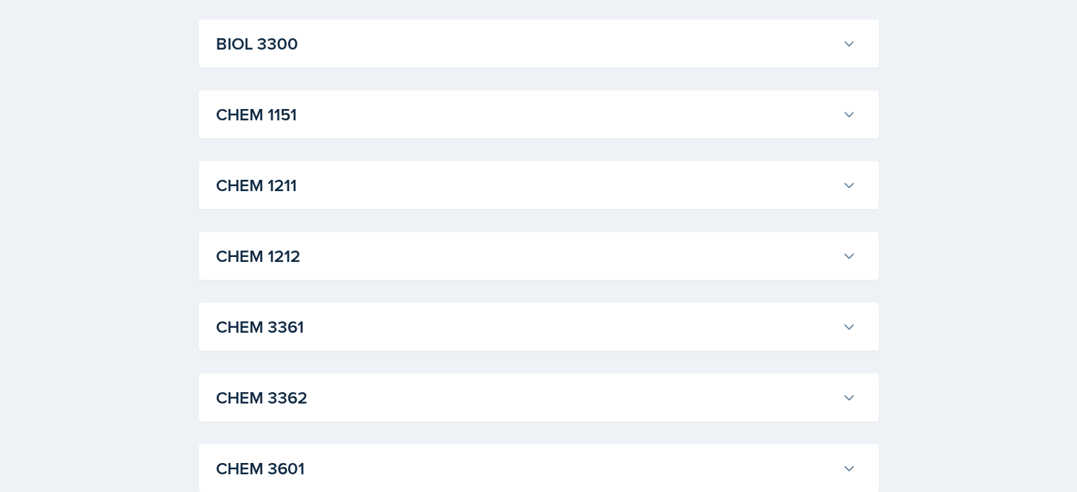
scroll to position [2711, 0]
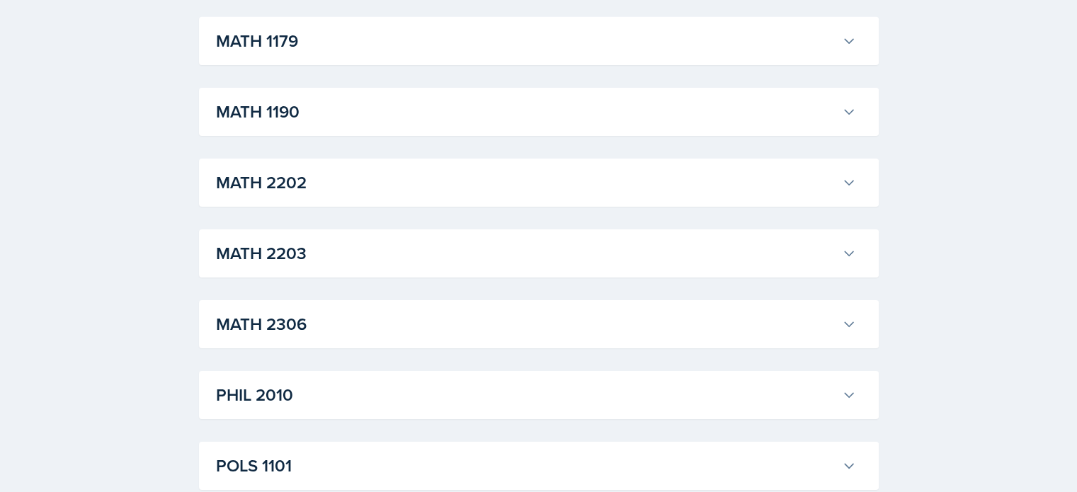
scroll to position [4714, 0]
